Goal: Find specific page/section: Find specific page/section

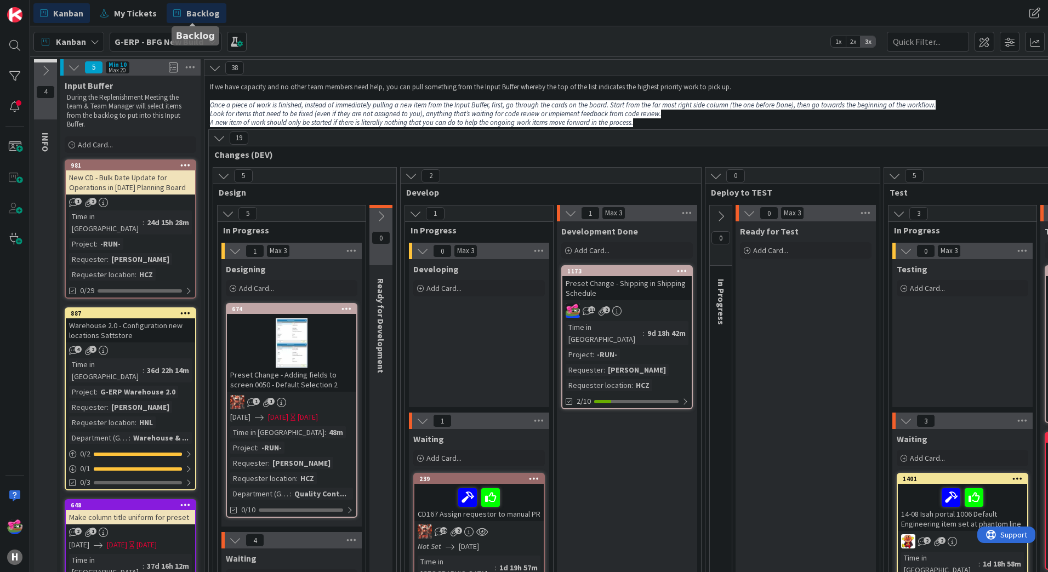
click at [192, 15] on span "Backlog" at bounding box center [202, 13] width 33 height 13
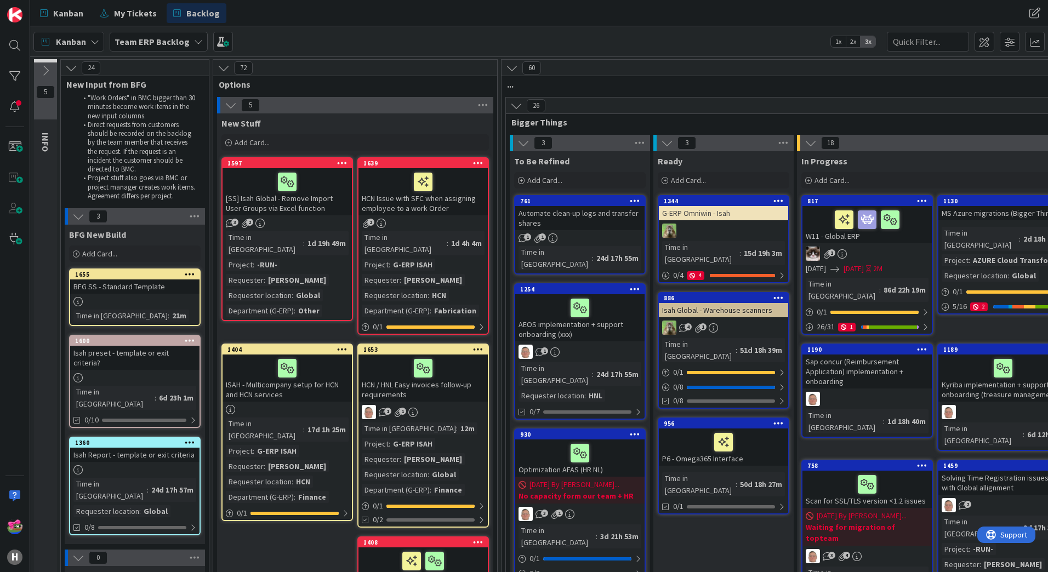
click at [366, 45] on div "Kanban Team ERP Backlog 1x 2x 3x" at bounding box center [539, 41] width 1018 height 30
